Goal: Communication & Community: Answer question/provide support

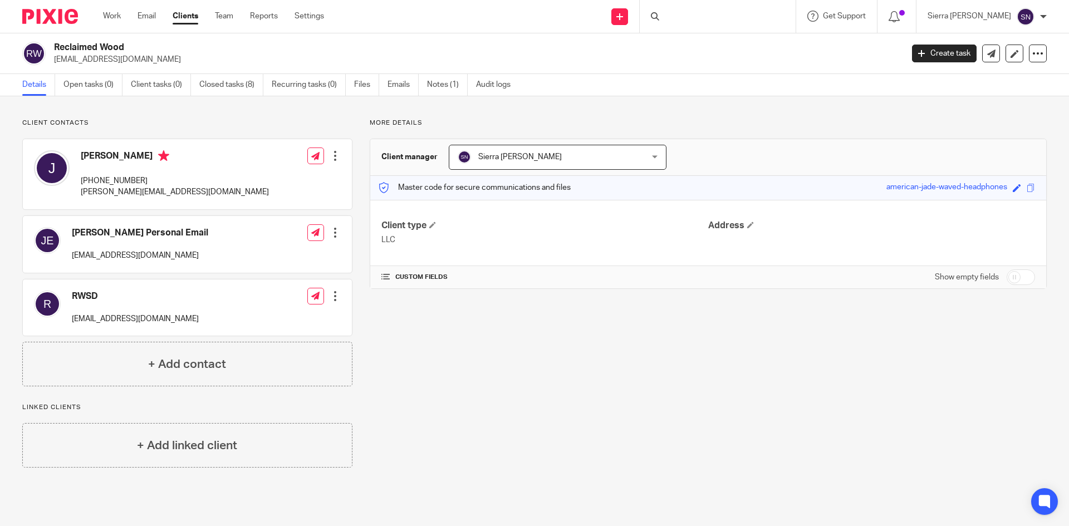
drag, startPoint x: 0, startPoint y: 0, endPoint x: 187, endPoint y: 15, distance: 187.7
click at [187, 15] on link "Clients" at bounding box center [186, 16] width 26 height 11
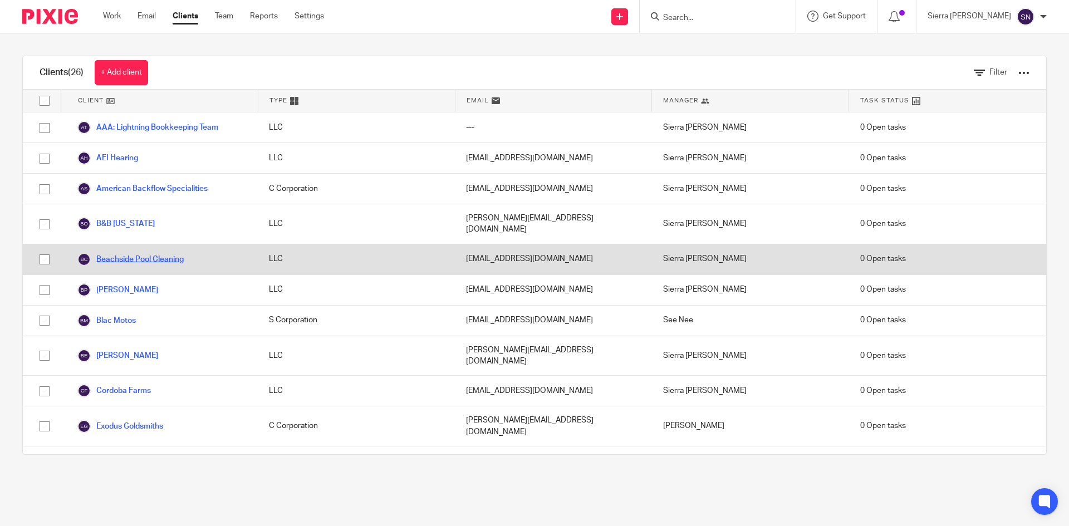
click at [124, 253] on link "Beachside Pool Cleaning" at bounding box center [130, 259] width 106 height 13
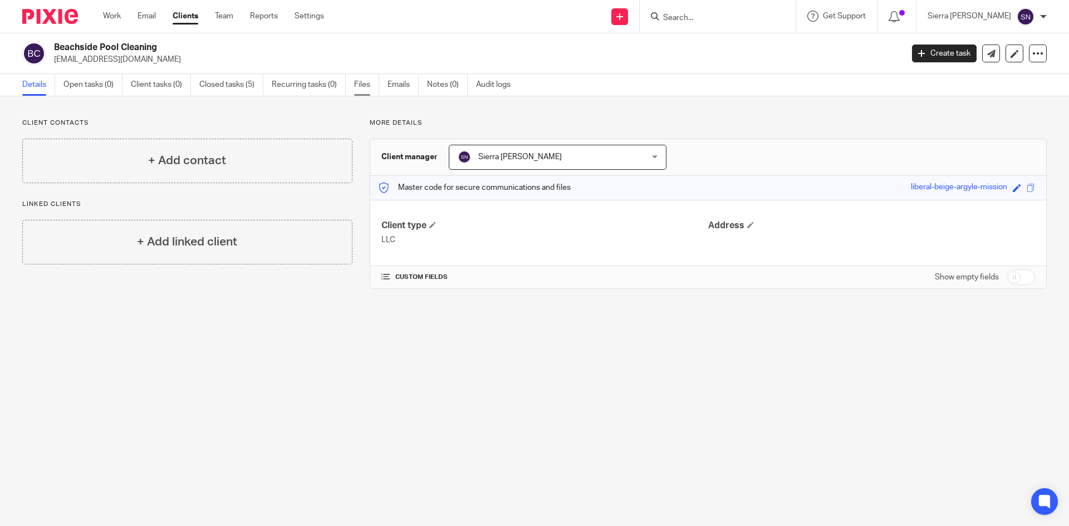
click at [359, 82] on link "Files" at bounding box center [366, 85] width 25 height 22
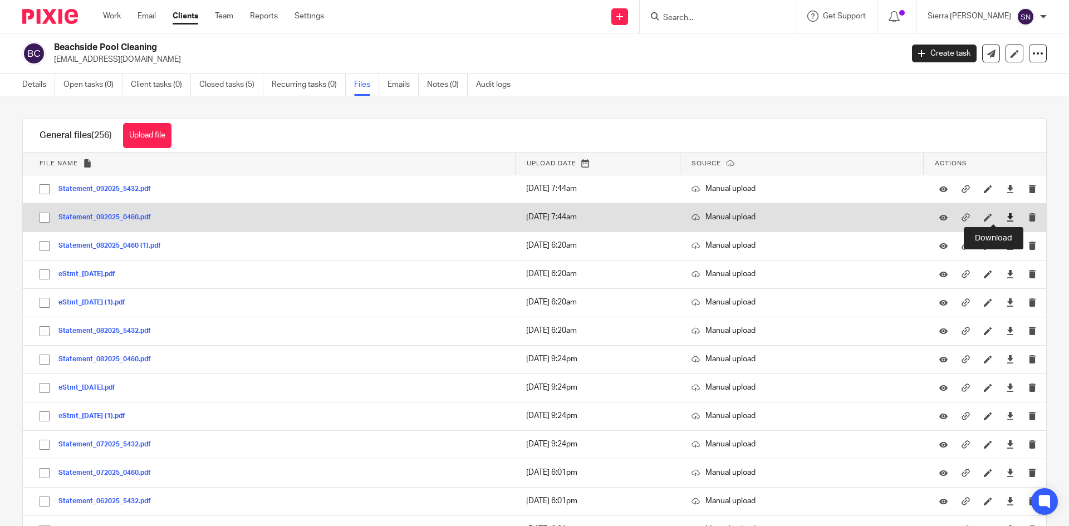
click at [1006, 218] on icon at bounding box center [1010, 217] width 8 height 8
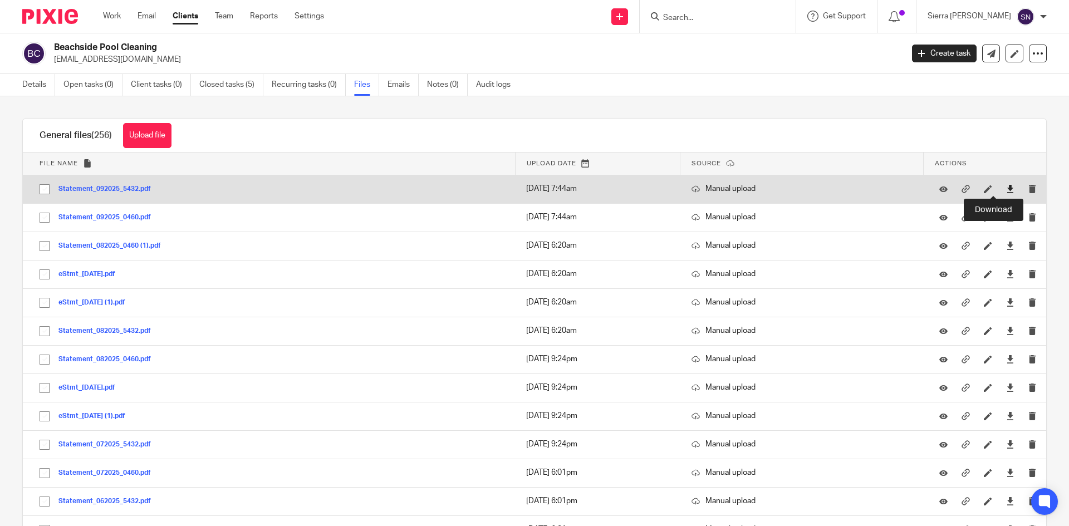
click at [1006, 188] on icon at bounding box center [1010, 189] width 8 height 8
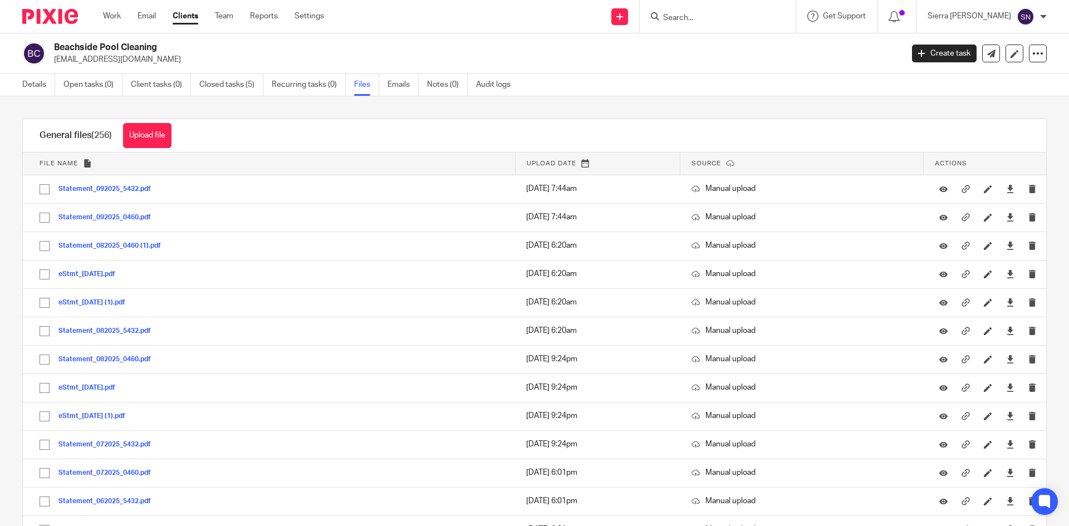
click at [190, 16] on link "Clients" at bounding box center [186, 16] width 26 height 11
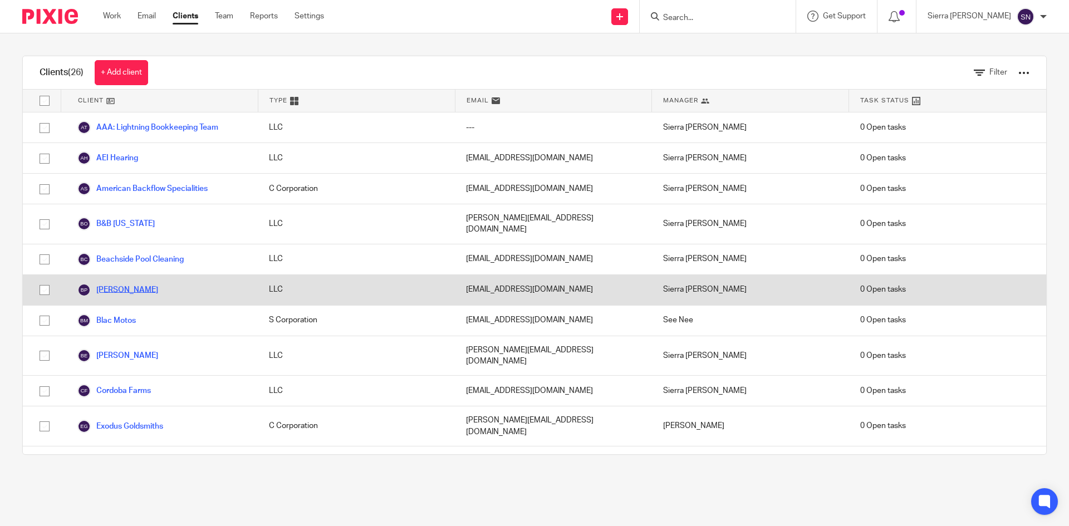
click at [123, 283] on link "[PERSON_NAME]" at bounding box center [117, 289] width 81 height 13
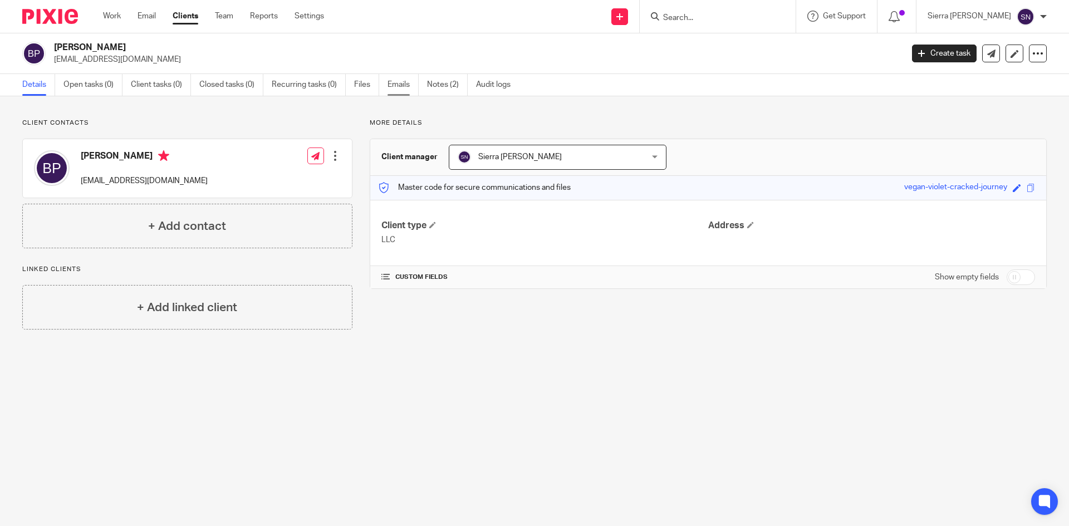
click at [403, 87] on link "Emails" at bounding box center [403, 85] width 31 height 22
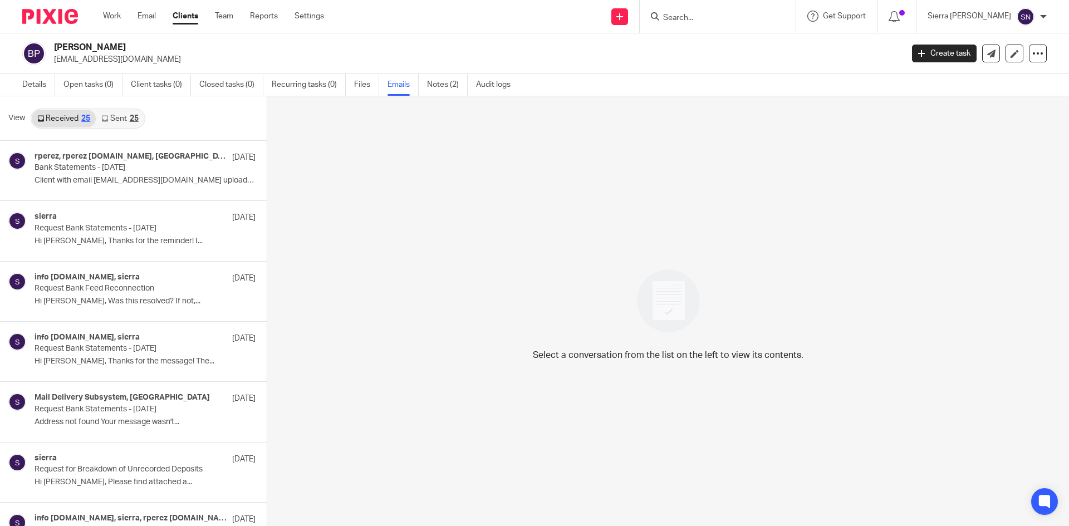
click at [133, 119] on div "25" at bounding box center [134, 119] width 9 height 8
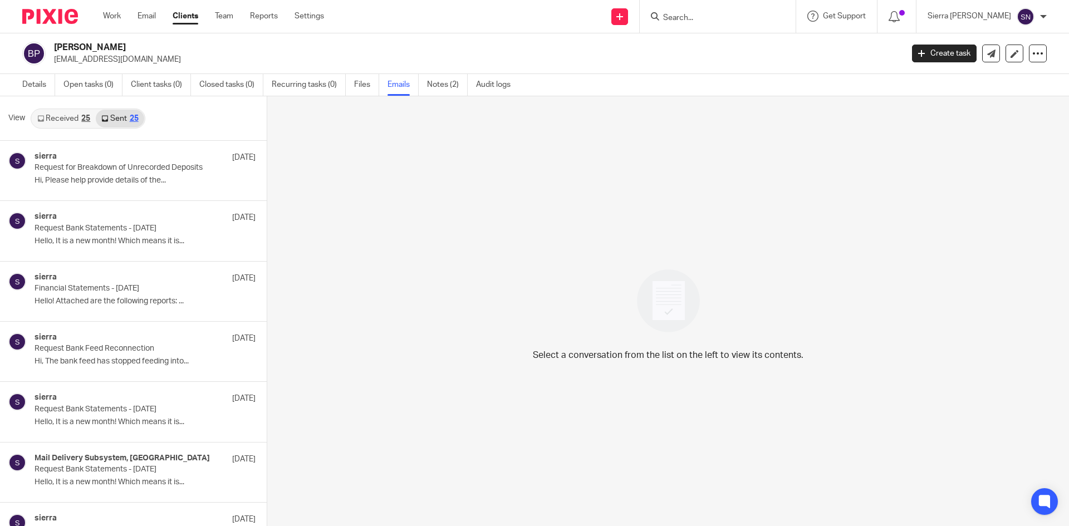
scroll to position [2, 0]
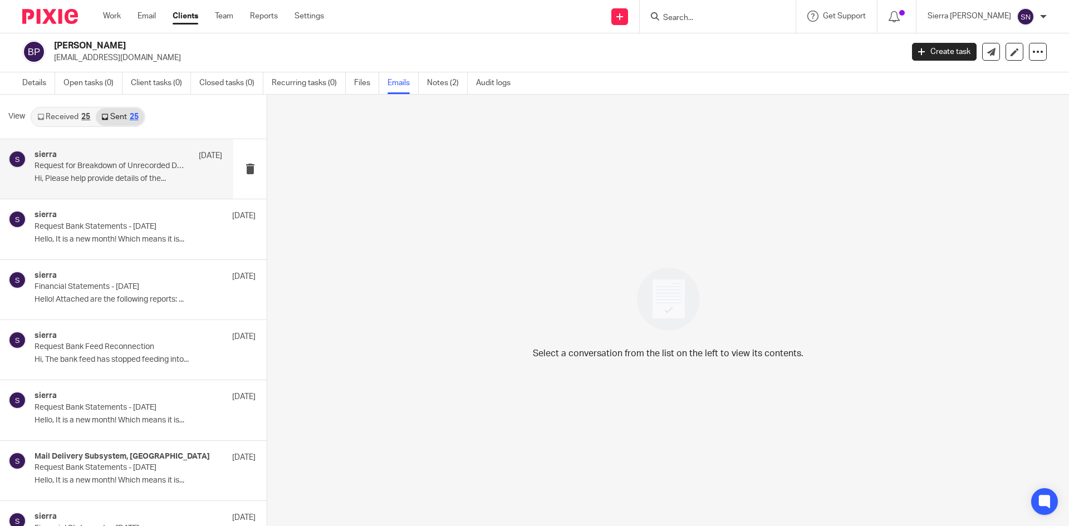
click at [129, 143] on div "sierra Sep 11 Request for Breakdown of Unrecorded Deposits Hi, Please help prov…" at bounding box center [116, 169] width 233 height 60
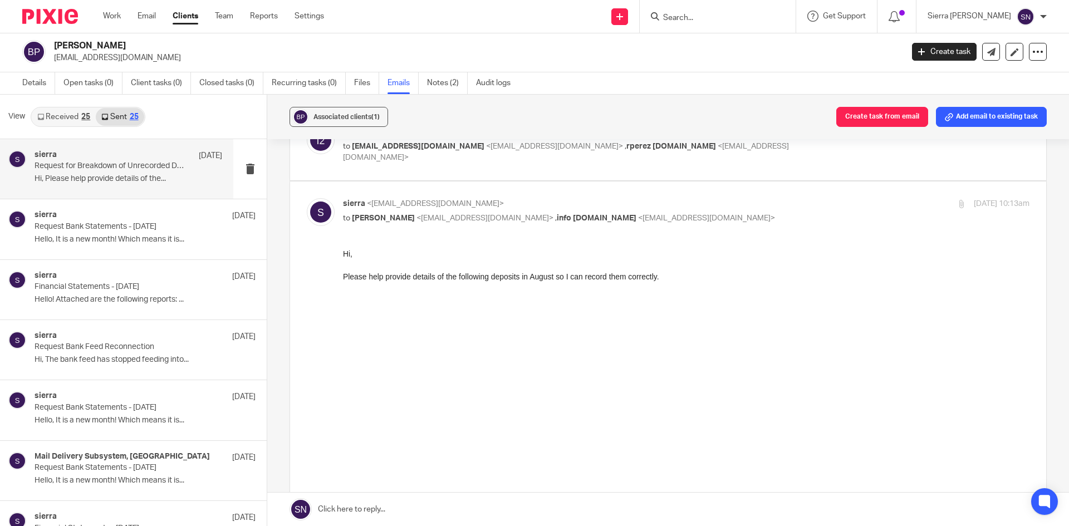
scroll to position [473, 0]
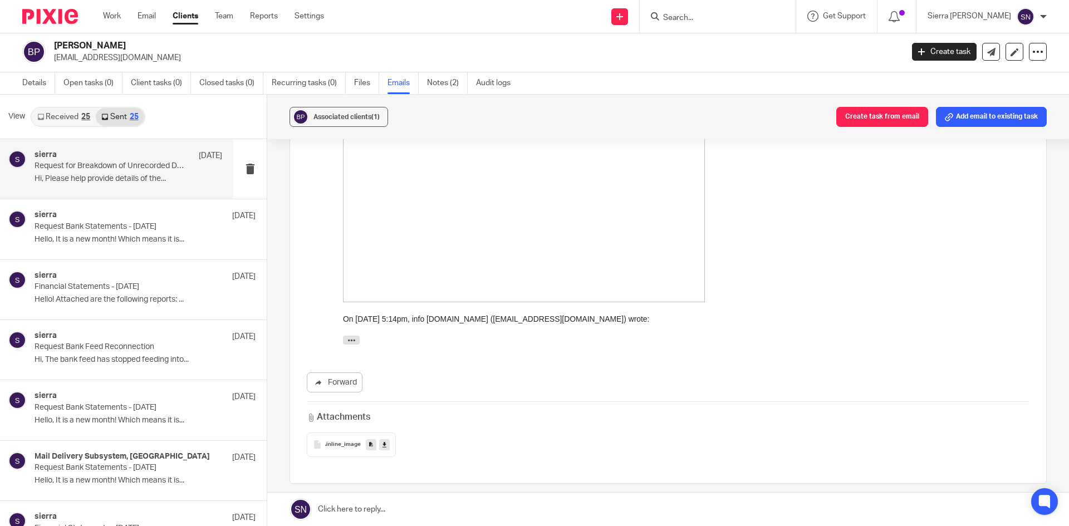
click at [414, 512] on link at bounding box center [668, 509] width 802 height 33
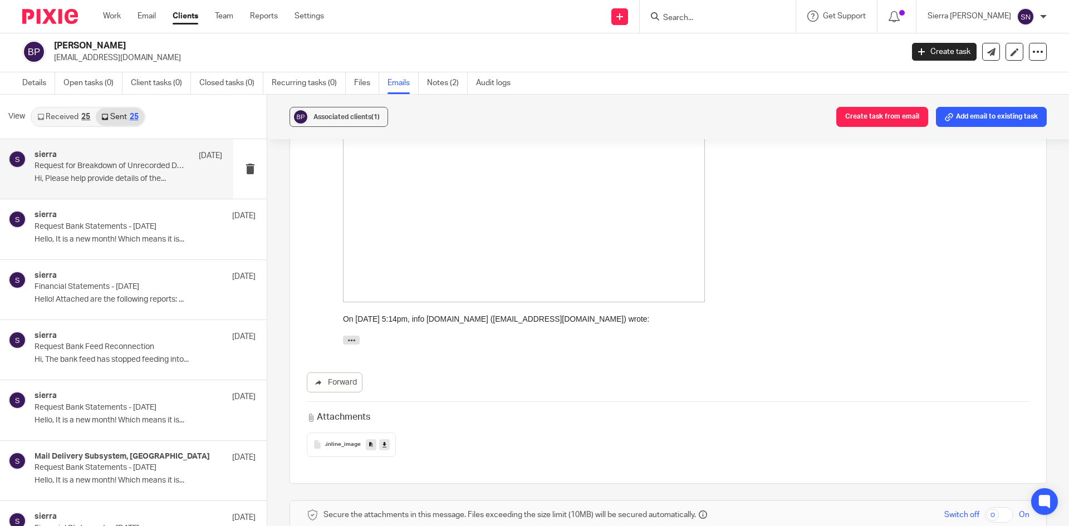
scroll to position [760, 0]
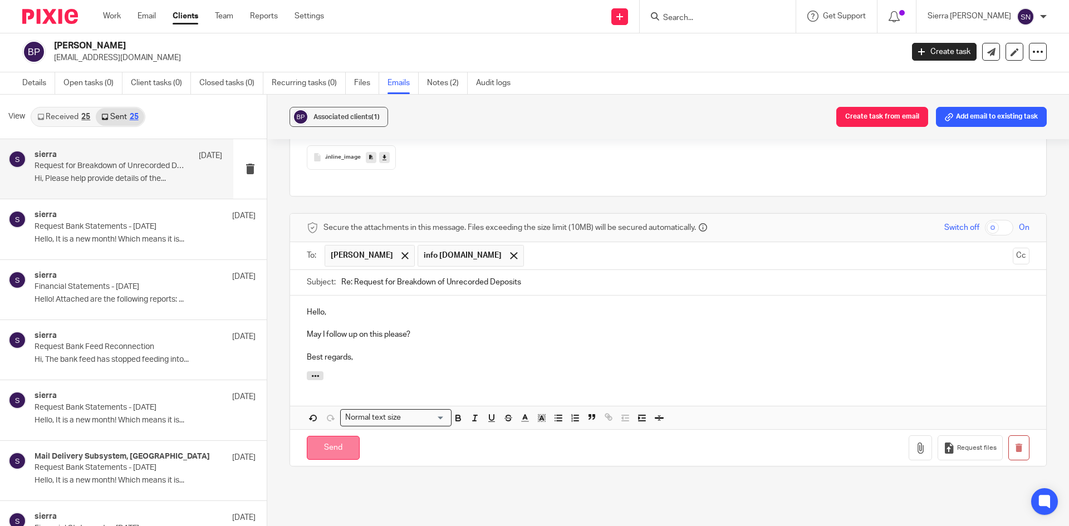
click at [344, 436] on input "Send" at bounding box center [333, 448] width 53 height 24
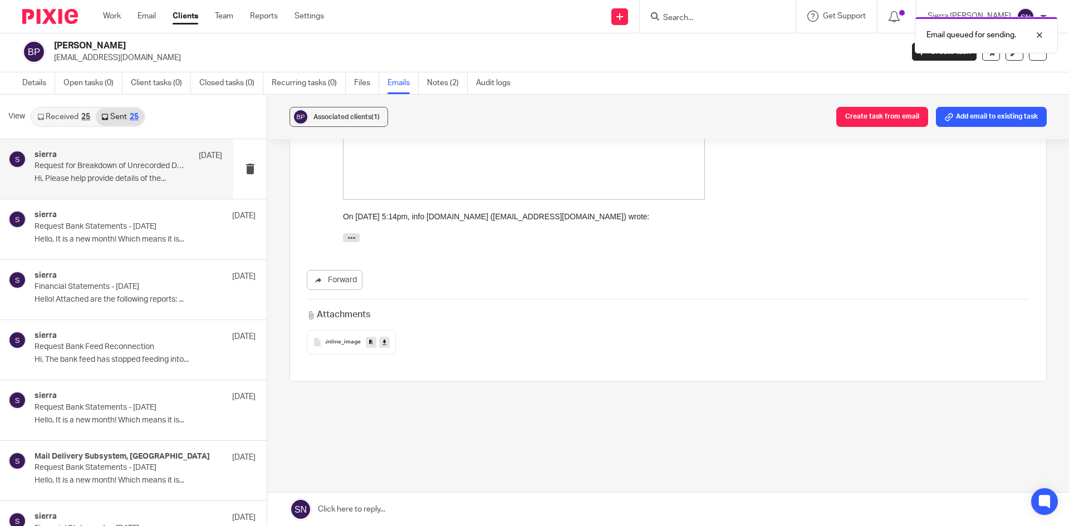
scroll to position [566, 0]
